Goal: Information Seeking & Learning: Learn about a topic

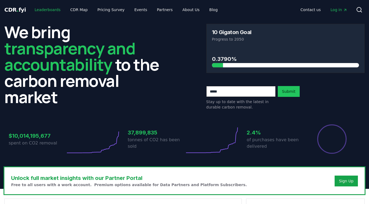
click at [44, 11] on link "Leaderboards" at bounding box center [47, 10] width 35 height 10
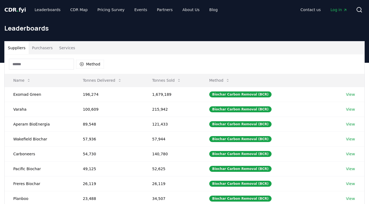
click at [44, 67] on input at bounding box center [41, 64] width 65 height 11
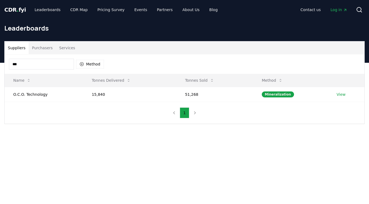
type input "***"
click at [279, 94] on div "Mineralization" at bounding box center [278, 94] width 32 height 6
click at [344, 94] on link "View" at bounding box center [340, 94] width 9 height 5
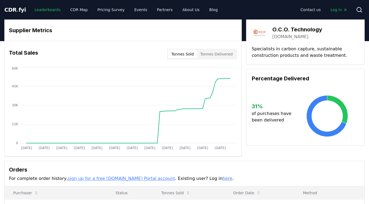
click at [43, 7] on link "Leaderboards" at bounding box center [47, 10] width 35 height 10
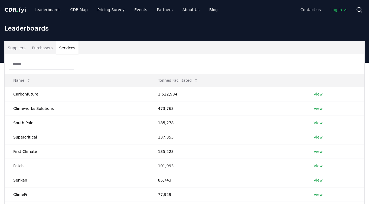
click at [64, 48] on button "Services" at bounding box center [67, 47] width 22 height 13
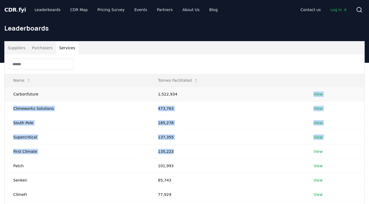
drag, startPoint x: 182, startPoint y: 156, endPoint x: 196, endPoint y: 92, distance: 65.4
click at [196, 92] on tbody "Carbonfuture 1,522,934 View Climeworks Solutions 473,763 View South Pole 185,27…" at bounding box center [185, 158] width 360 height 143
click at [196, 92] on td "1,522,934" at bounding box center [227, 94] width 156 height 14
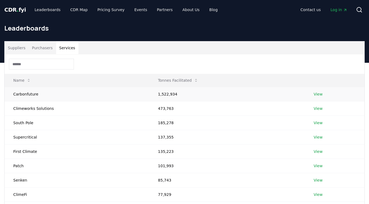
click at [196, 92] on td "1,522,934" at bounding box center [227, 94] width 156 height 14
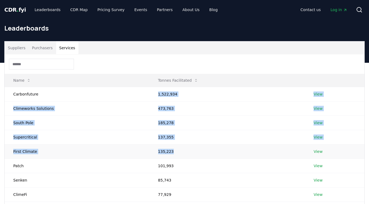
drag, startPoint x: 196, startPoint y: 92, endPoint x: 176, endPoint y: 154, distance: 65.2
click at [175, 154] on tbody "Carbonfuture 1,522,934 View Climeworks Solutions 473,763 View South Pole 185,27…" at bounding box center [185, 158] width 360 height 143
click at [176, 154] on td "135,223" at bounding box center [227, 151] width 156 height 14
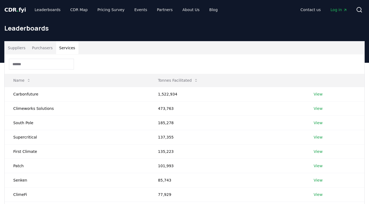
click at [39, 69] on input at bounding box center [41, 64] width 65 height 11
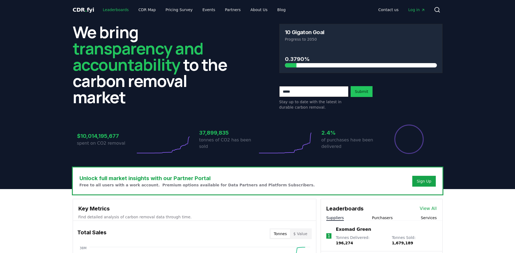
click at [118, 12] on link "Leaderboards" at bounding box center [115, 10] width 35 height 10
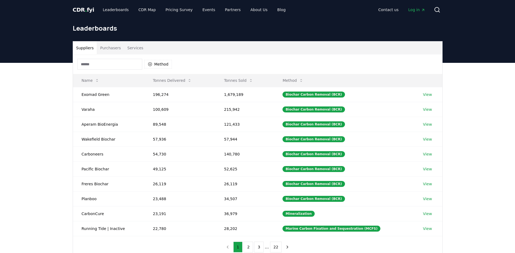
click at [128, 47] on button "Services" at bounding box center [135, 47] width 22 height 13
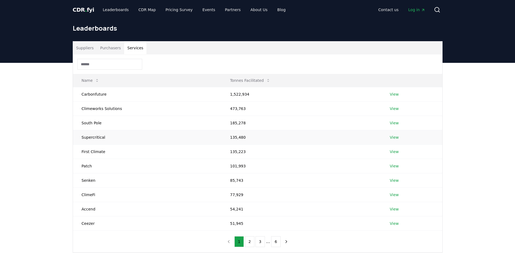
click at [238, 139] on td "135,480" at bounding box center [302, 137] width 160 height 14
click at [83, 134] on td "Supercritical" at bounding box center [147, 137] width 149 height 14
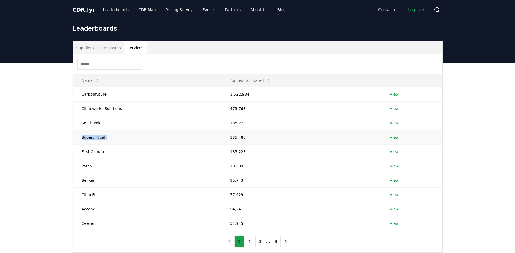
click at [83, 134] on td "Supercritical" at bounding box center [147, 137] width 149 height 14
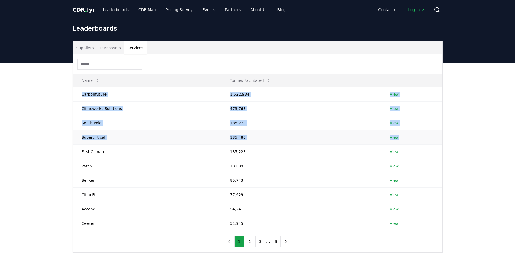
drag, startPoint x: 75, startPoint y: 93, endPoint x: 393, endPoint y: 141, distance: 321.9
click at [393, 141] on tbody "Carbonfuture 1,522,934 View Climeworks Solutions 473,763 View South Pole 185,27…" at bounding box center [258, 158] width 370 height 143
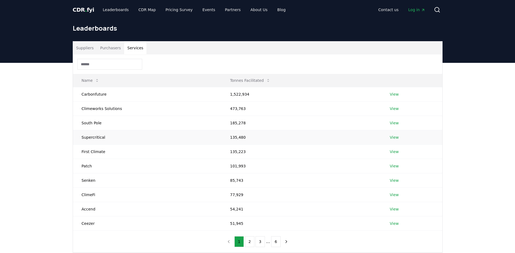
click at [439, 142] on td "View" at bounding box center [411, 137] width 61 height 14
click at [230, 89] on td "1,522,934" at bounding box center [302, 94] width 160 height 14
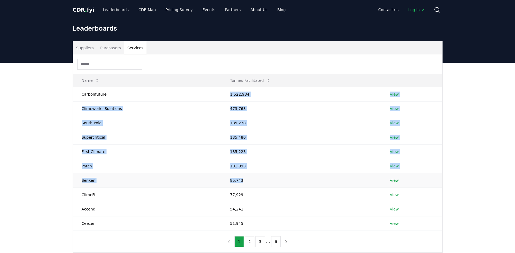
drag, startPoint x: 230, startPoint y: 89, endPoint x: 256, endPoint y: 174, distance: 88.7
click at [256, 174] on tbody "Carbonfuture 1,522,934 View Climeworks Solutions 473,763 View South Pole 185,27…" at bounding box center [258, 158] width 370 height 143
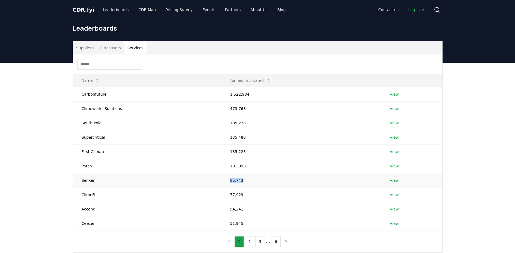
click at [257, 173] on td "85,743" at bounding box center [302, 180] width 160 height 14
